Goal: Contribute content

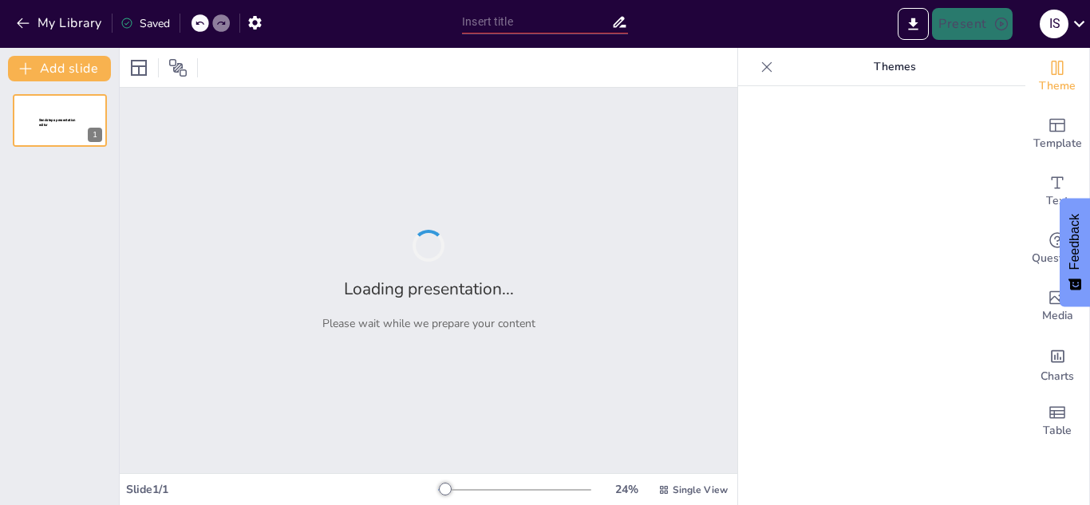
type input "Desbloquea el Potencial de Tu Negocio: Consultoría en Modernización de Procesos"
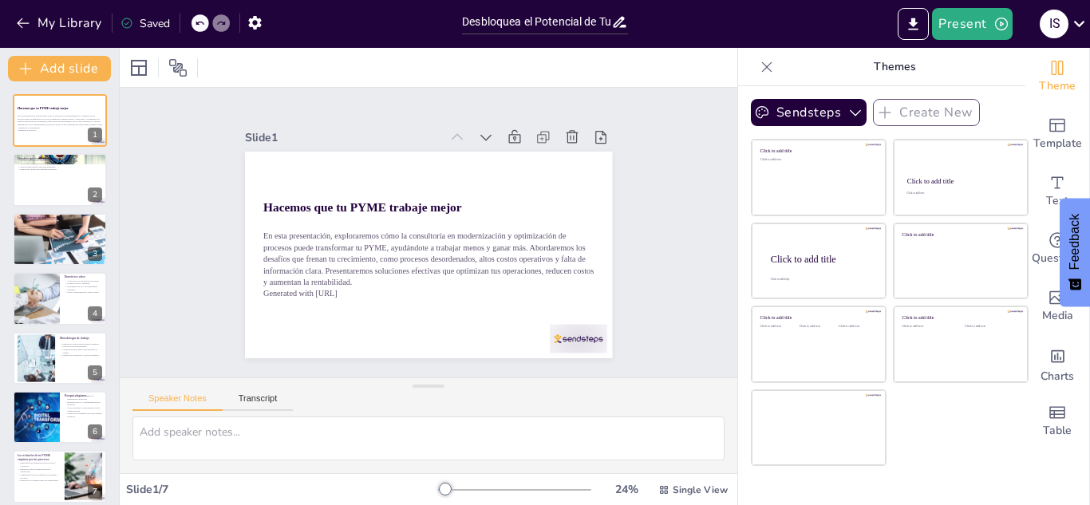
click at [49, 171] on div at bounding box center [60, 179] width 94 height 53
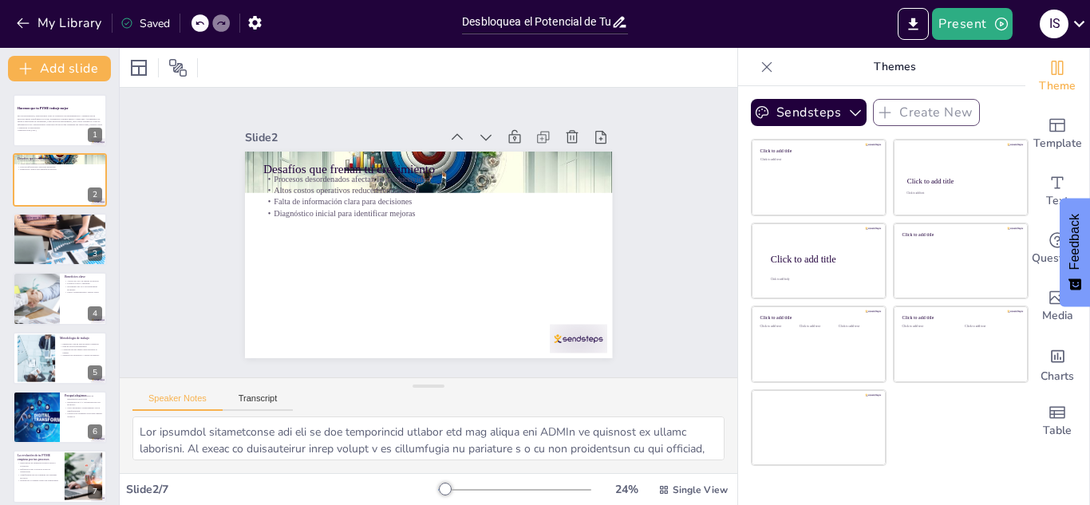
click at [55, 221] on p "Optimización y automatización de operaciones" at bounding box center [60, 222] width 85 height 3
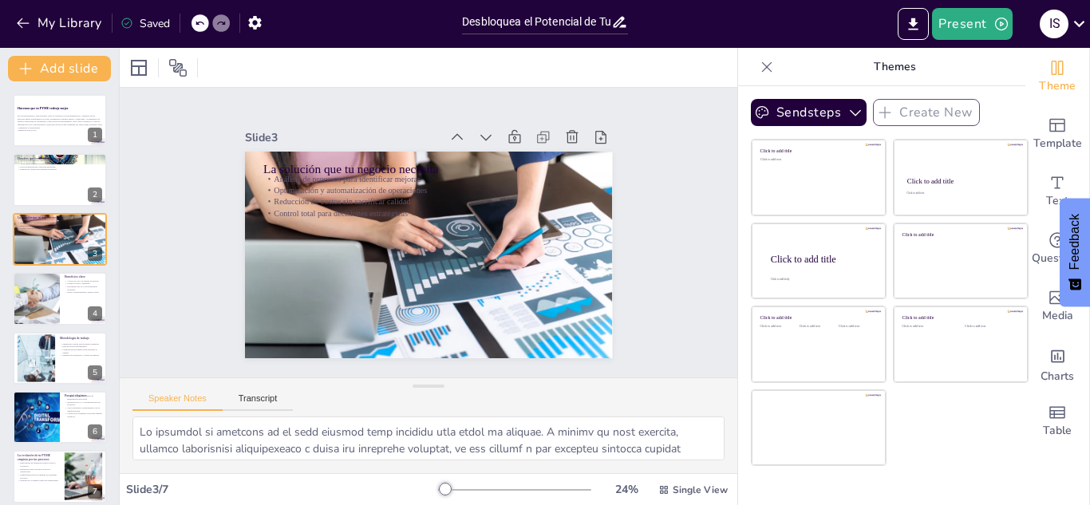
click at [63, 277] on button at bounding box center [70, 286] width 19 height 19
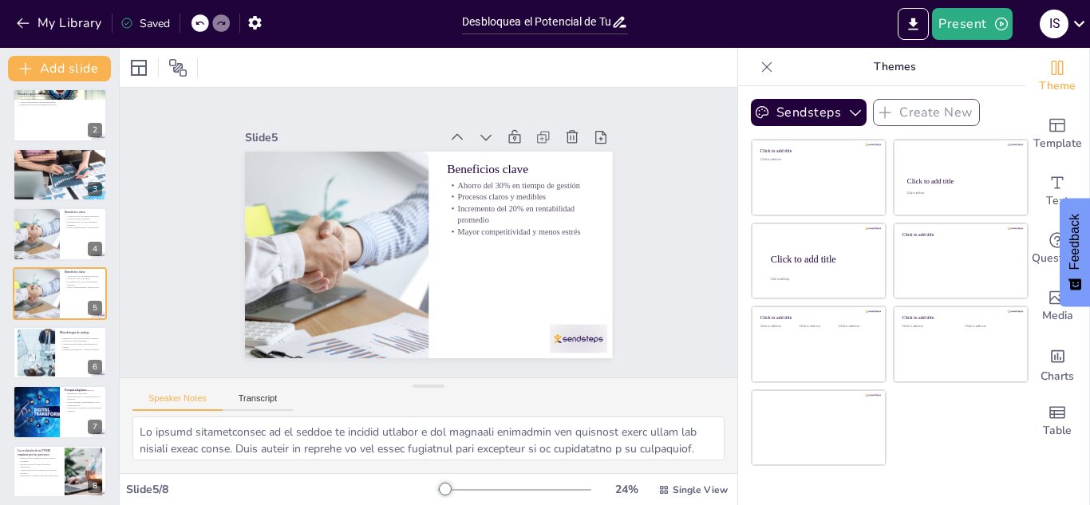
click at [57, 329] on div at bounding box center [60, 352] width 94 height 53
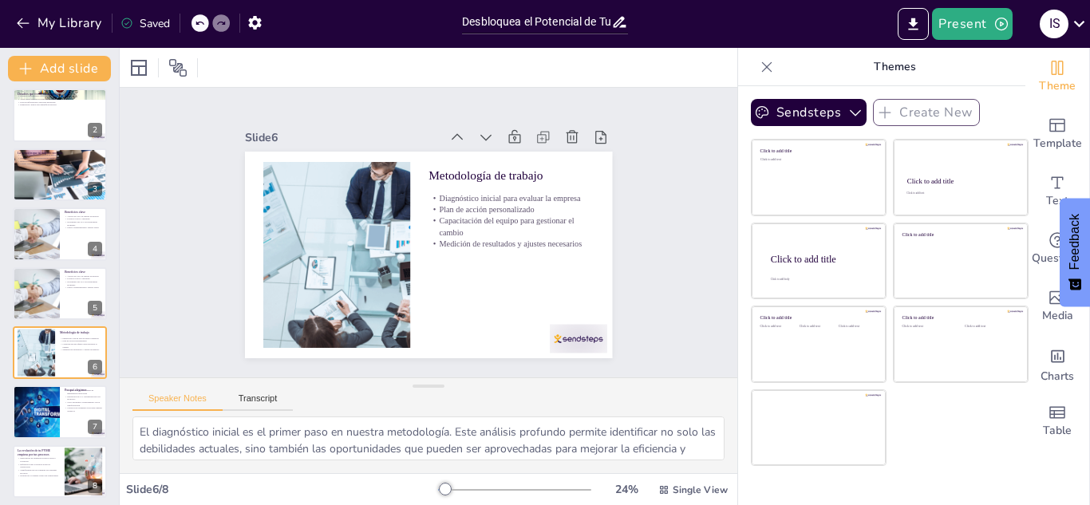
scroll to position [70, 0]
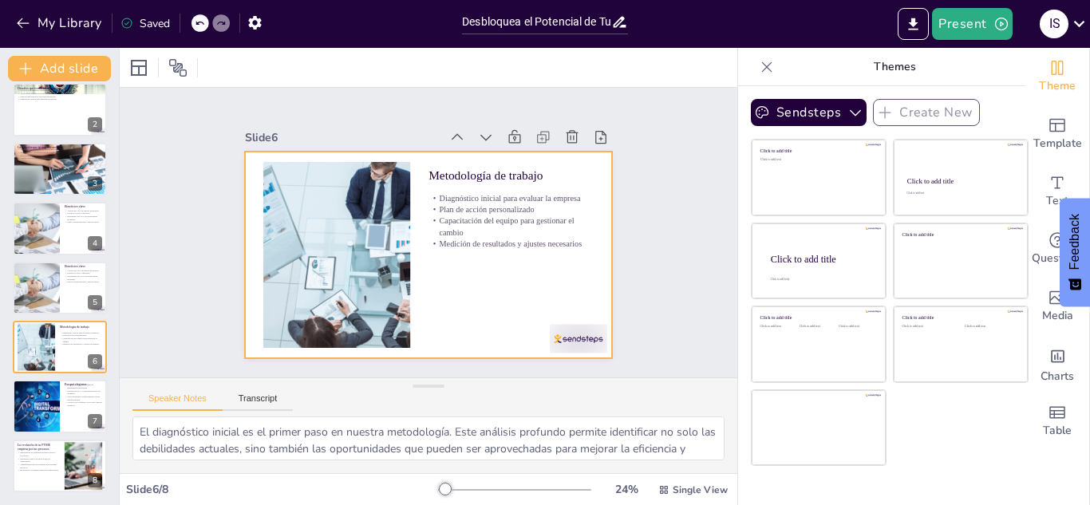
click at [67, 354] on div at bounding box center [60, 347] width 94 height 53
click at [69, 370] on div at bounding box center [60, 347] width 94 height 53
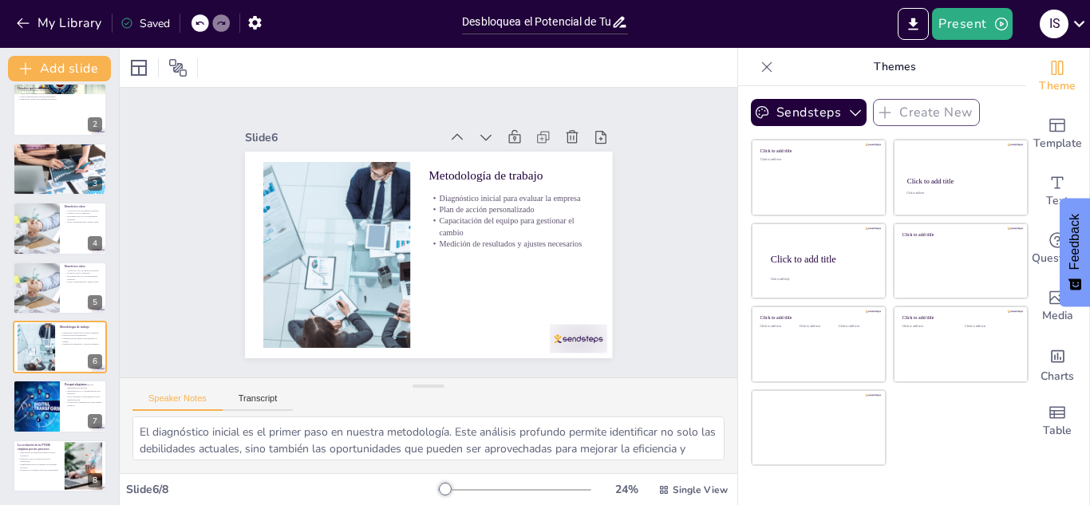
click at [65, 413] on div at bounding box center [60, 406] width 94 height 53
type textarea "Loremipsu dol sitametc adipi el seddoeiusmo temporinci ut la etdolor magnaaliqu…"
